Goal: Check status: Check status

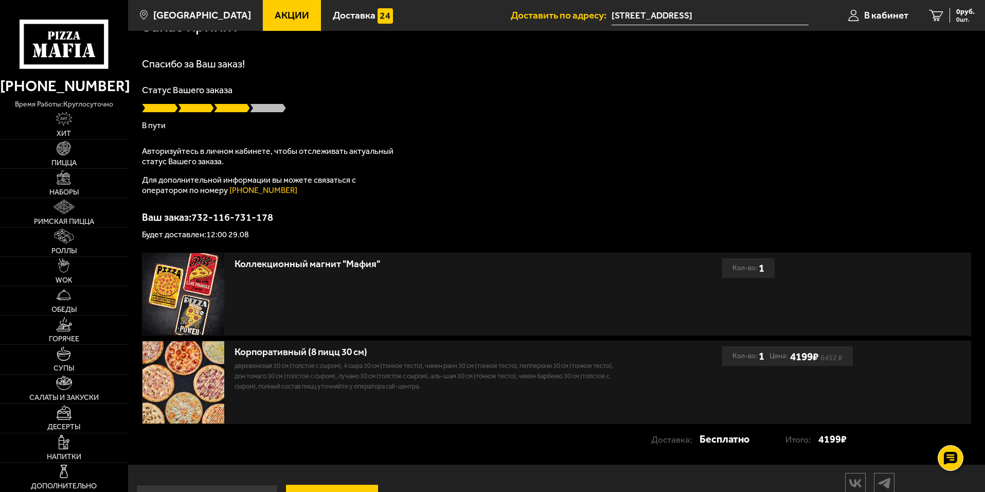
scroll to position [66, 0]
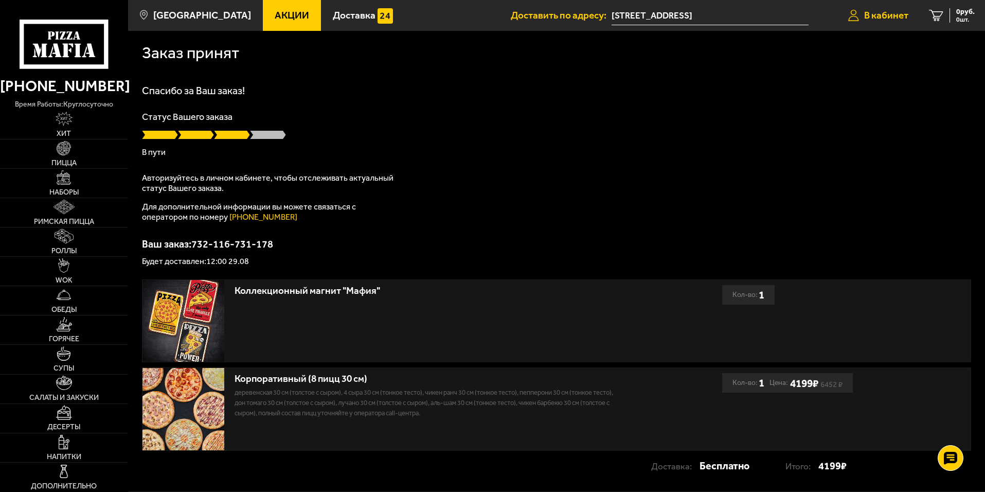
click at [877, 18] on span "В кабинет" at bounding box center [886, 15] width 44 height 10
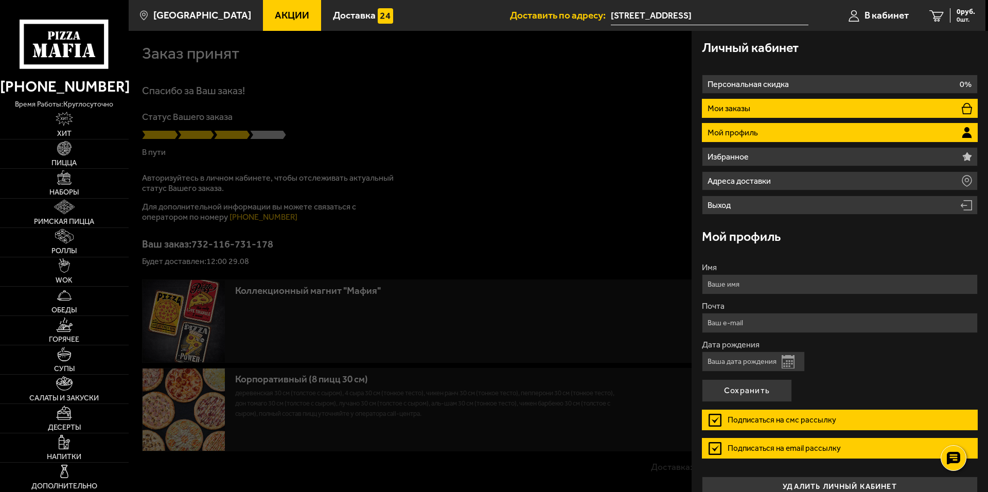
click at [760, 105] on li "Мои заказы" at bounding box center [840, 108] width 276 height 19
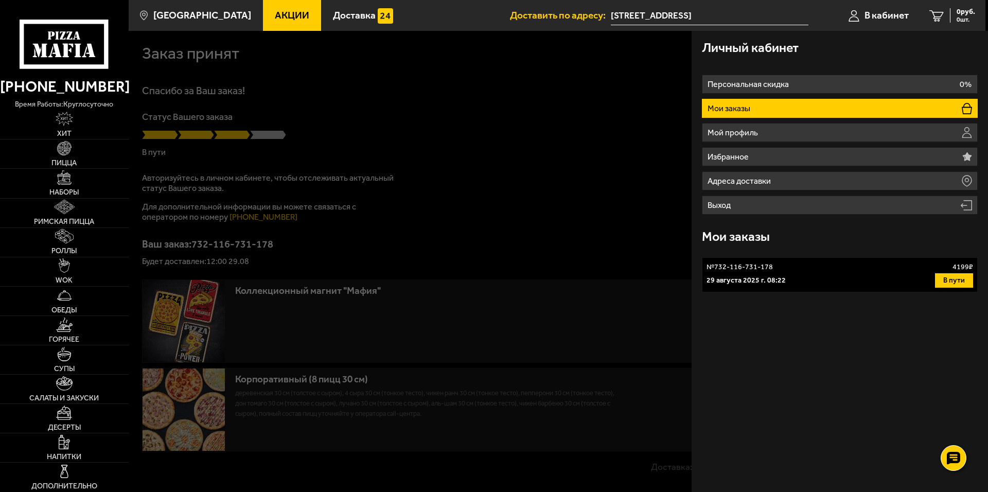
click at [731, 282] on p "29 августа 2025 г. 08:22" at bounding box center [745, 280] width 79 height 10
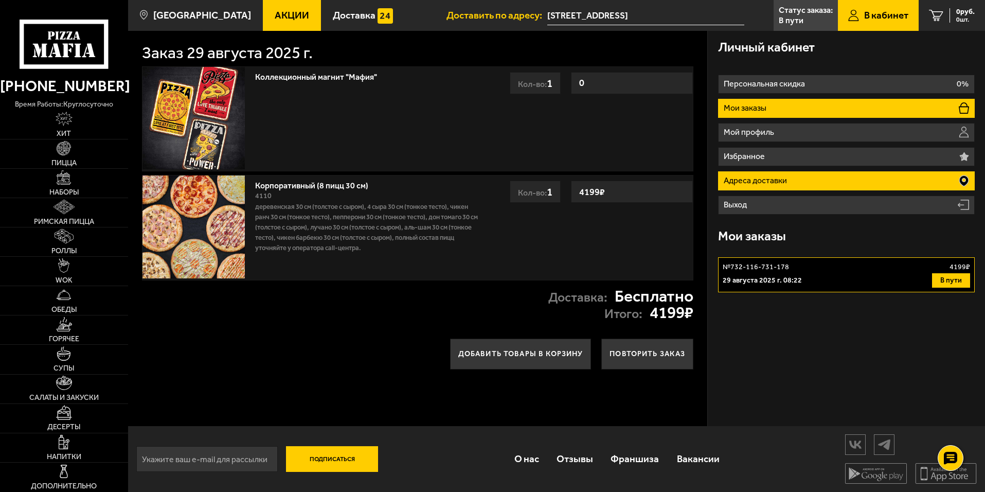
click at [774, 179] on p "Адреса доставки" at bounding box center [757, 180] width 66 height 8
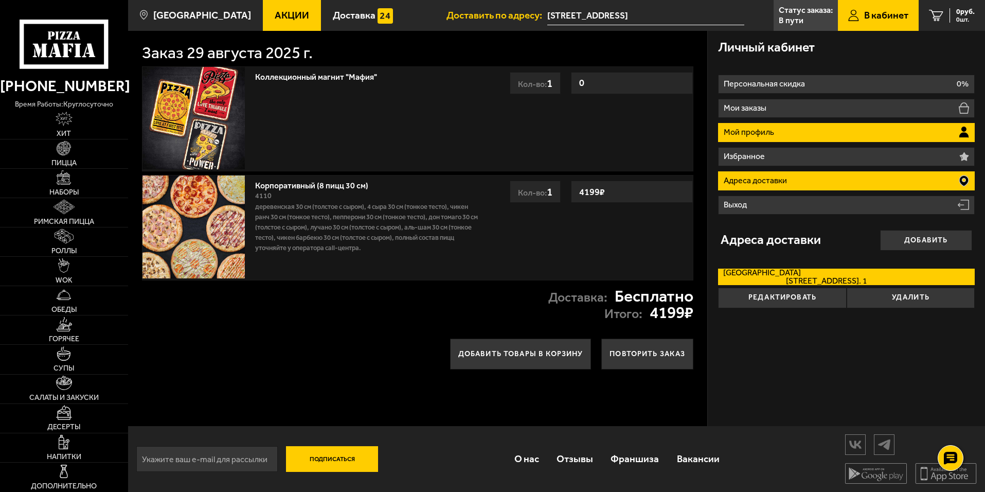
click at [760, 132] on p "Мой профиль" at bounding box center [750, 132] width 53 height 8
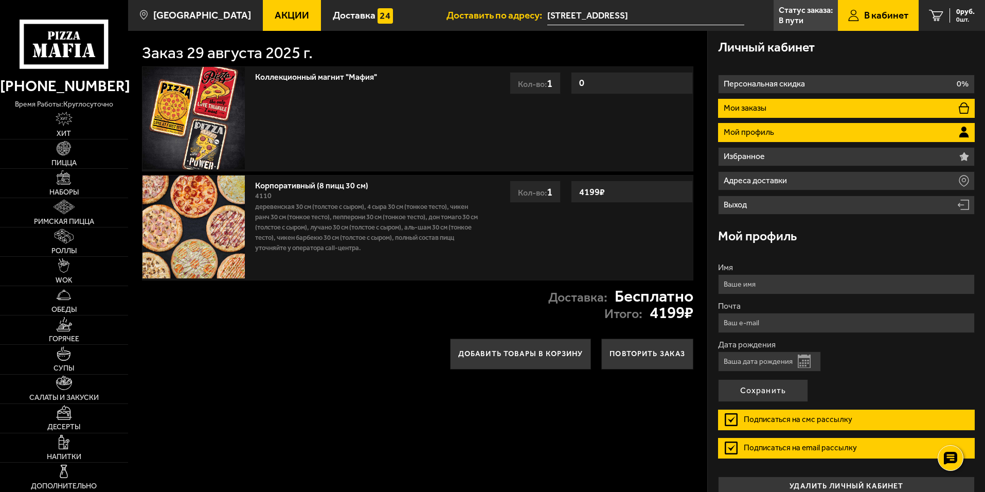
click at [766, 108] on p "Мои заказы" at bounding box center [746, 108] width 45 height 8
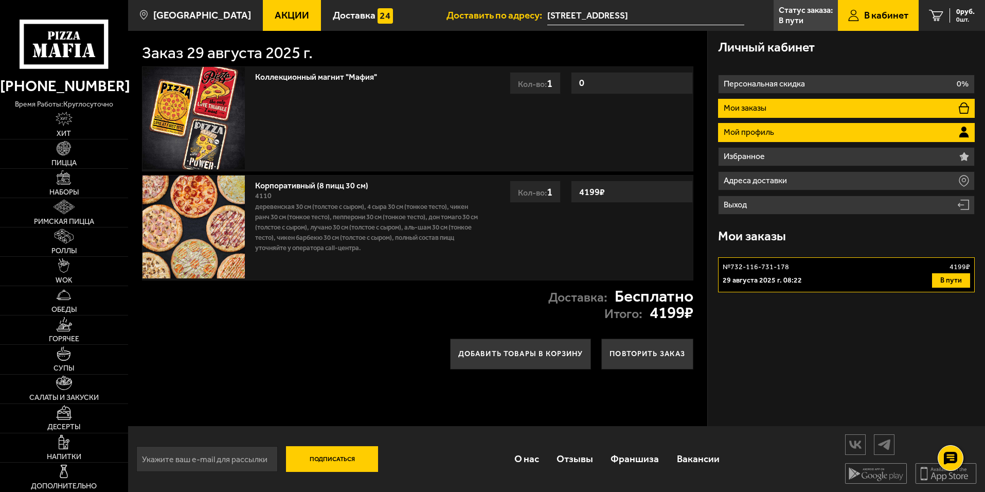
click at [767, 133] on p "Мой профиль" at bounding box center [750, 132] width 53 height 8
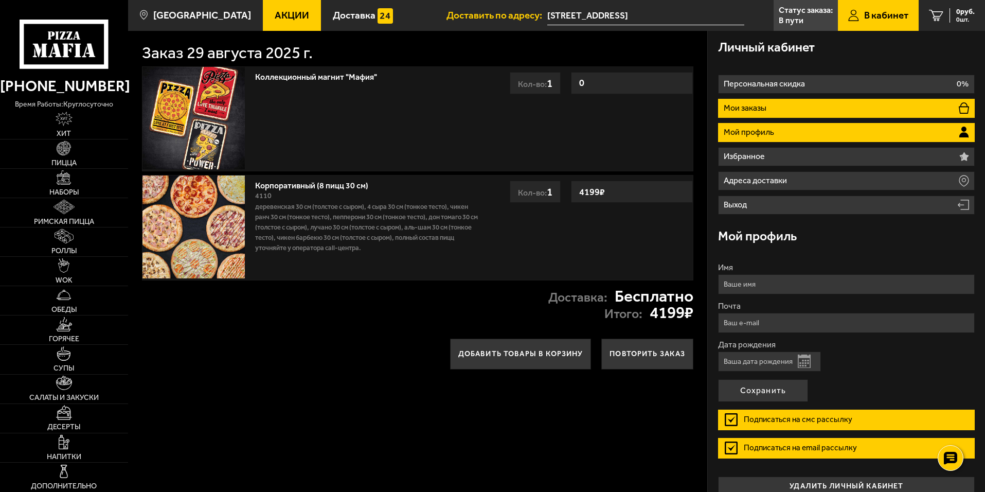
click at [766, 112] on p "Мои заказы" at bounding box center [746, 108] width 45 height 8
